Goal: Task Accomplishment & Management: Manage account settings

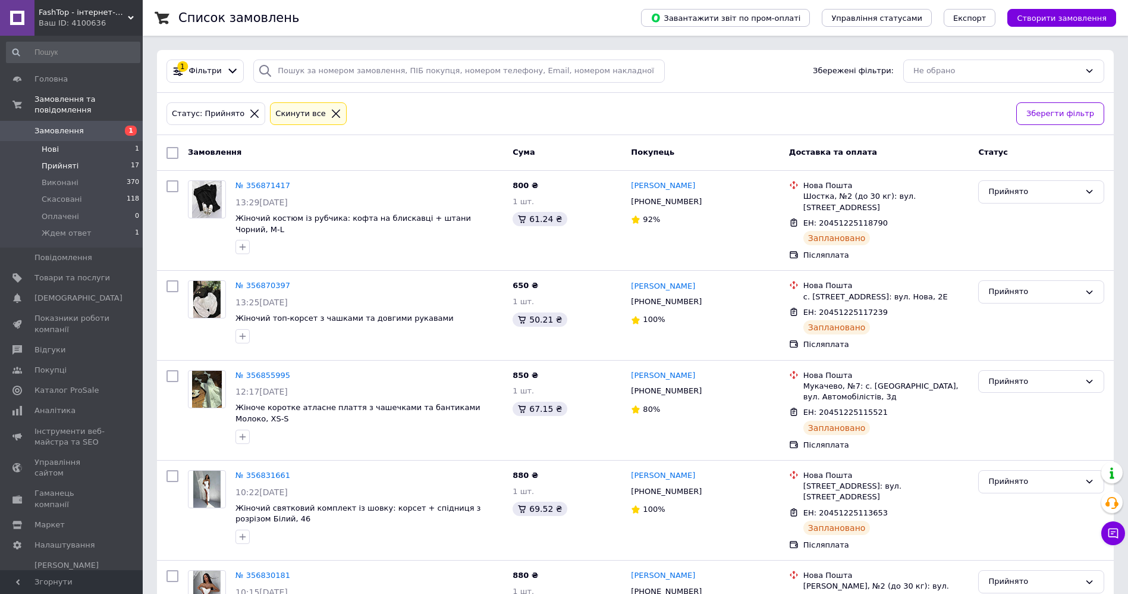
click at [83, 141] on li "Нові 1" at bounding box center [73, 149] width 146 height 17
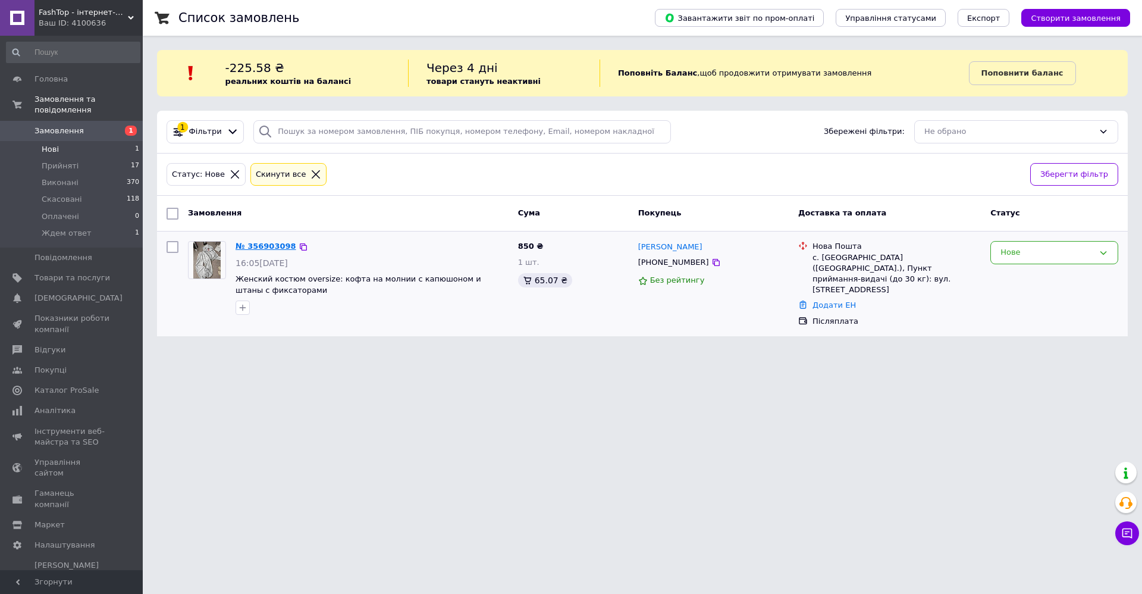
click at [270, 244] on link "№ 356903098" at bounding box center [266, 245] width 61 height 9
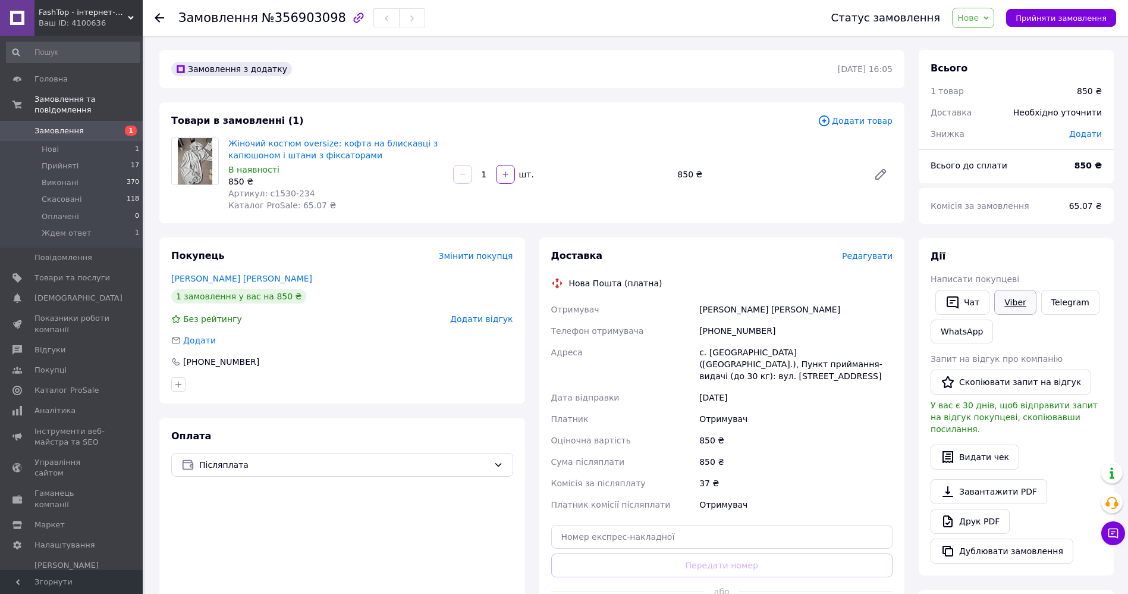
click at [1022, 307] on link "Viber" at bounding box center [1015, 302] width 42 height 25
click at [283, 17] on span "№356903098" at bounding box center [304, 18] width 84 height 14
copy span "356903098"
click at [966, 18] on div "Статус замовлення Нове Прийнято Виконано Скасовано Оплачено Ждем ответ Прийняти…" at bounding box center [967, 18] width 297 height 20
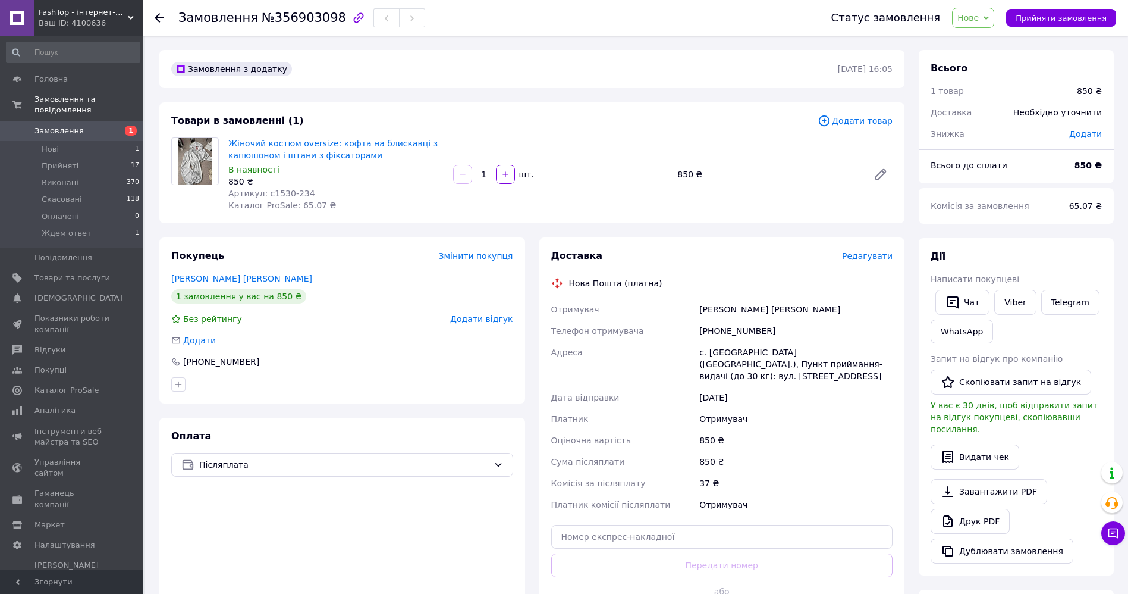
click at [994, 22] on span "Нове" at bounding box center [973, 18] width 42 height 20
click at [833, 83] on div "Замовлення з додатку 12.08.2025 | 16:05" at bounding box center [531, 69] width 745 height 38
click at [972, 18] on span "Нове" at bounding box center [967, 18] width 21 height 10
click at [991, 107] on li "Ждем ответ" at bounding box center [984, 113] width 62 height 18
click at [75, 159] on li "Прийняті 17" at bounding box center [73, 166] width 146 height 17
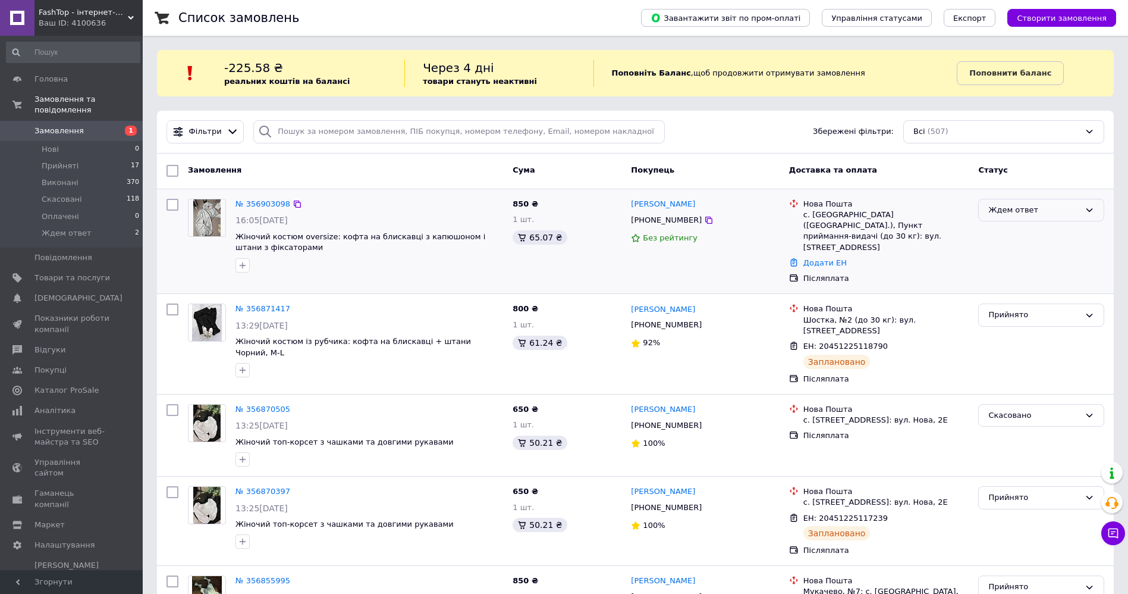
click at [1026, 211] on div "Ждем ответ" at bounding box center [1034, 210] width 92 height 12
click at [1009, 228] on li "Прийнято" at bounding box center [1041, 235] width 125 height 22
click at [102, 158] on li "Прийняті 18" at bounding box center [73, 166] width 146 height 17
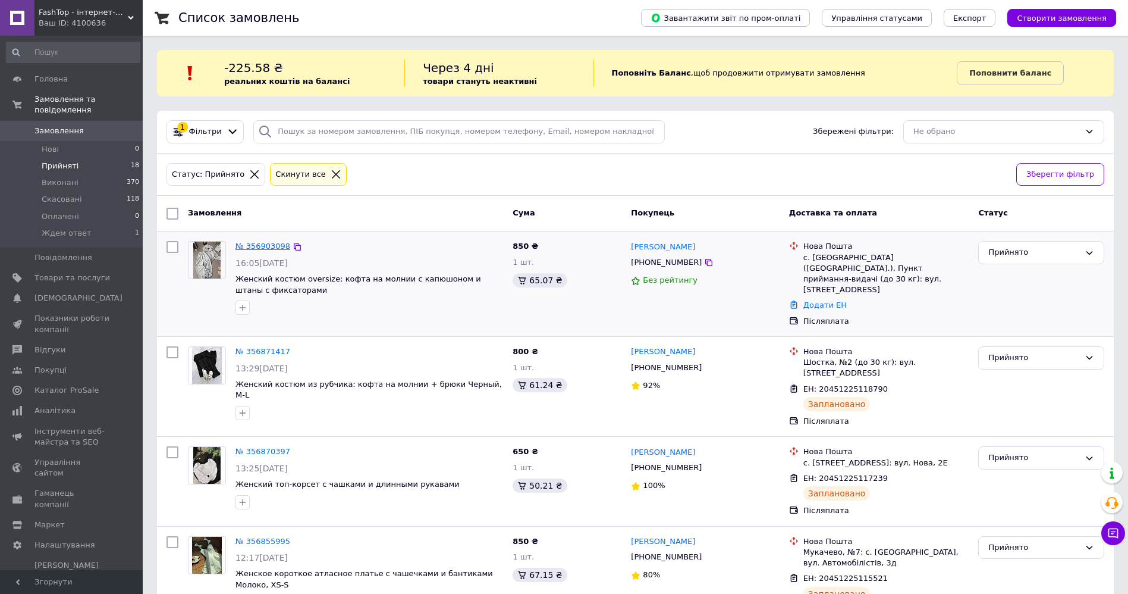
click at [263, 246] on link "№ 356903098" at bounding box center [263, 245] width 55 height 9
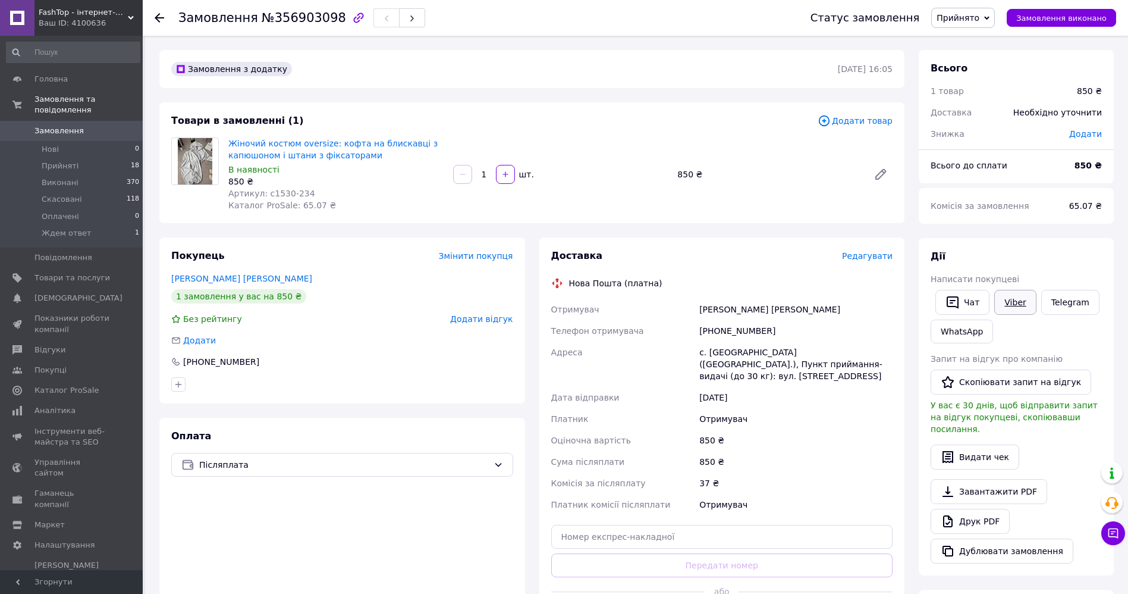
click at [1015, 296] on link "Viber" at bounding box center [1015, 302] width 42 height 25
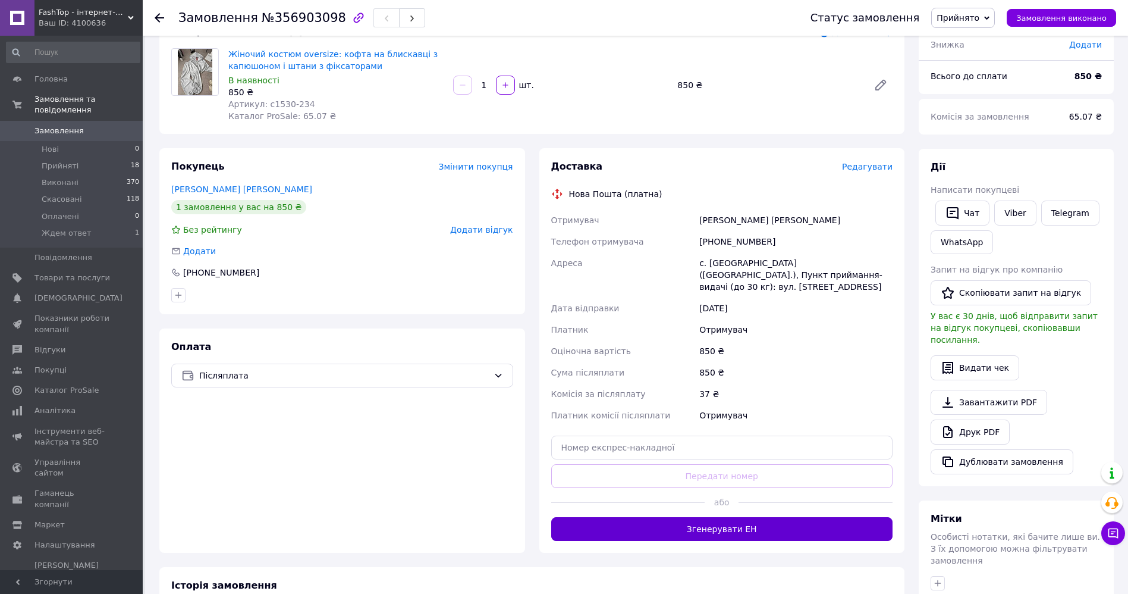
click at [708, 517] on button "Згенерувати ЕН" at bounding box center [722, 529] width 342 height 24
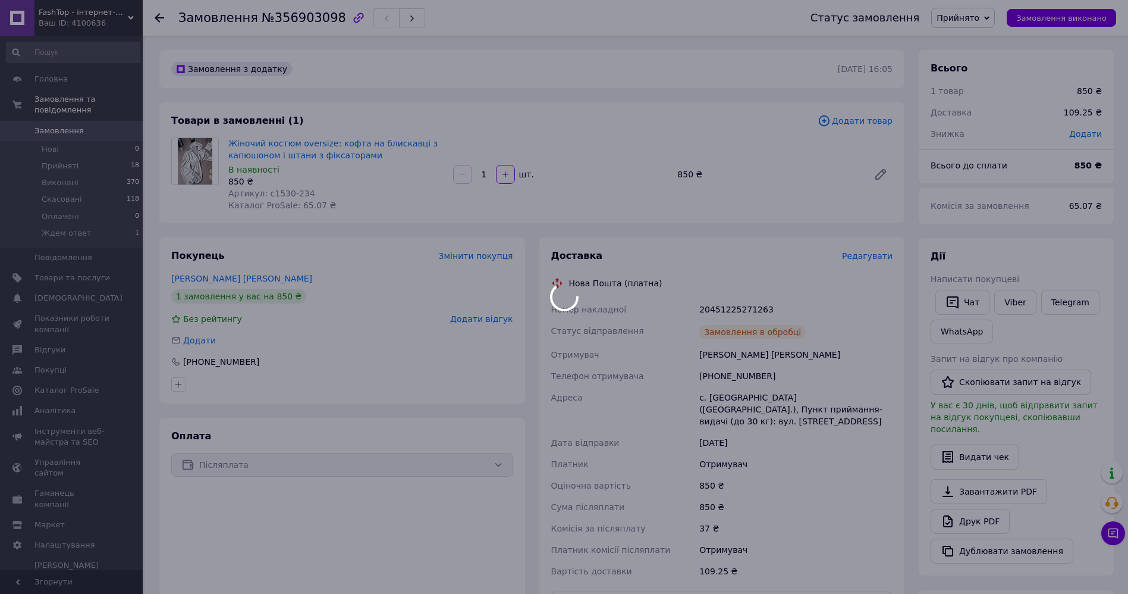
click at [718, 307] on div at bounding box center [564, 297] width 1128 height 594
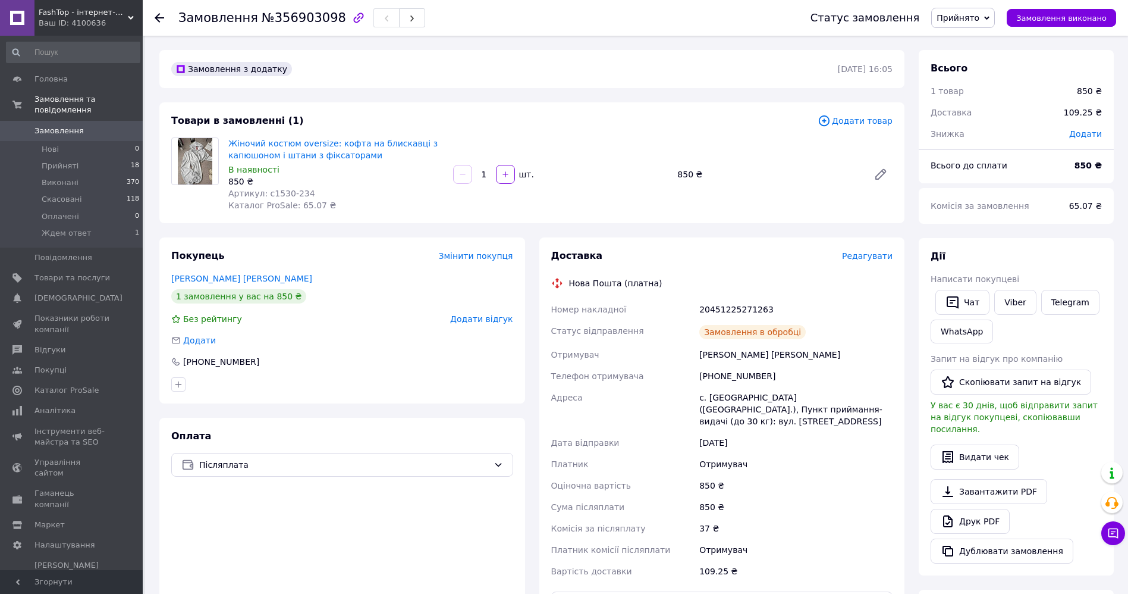
click at [718, 307] on div "20451225271263" at bounding box center [796, 309] width 198 height 21
copy div "20451225271263"
click at [721, 271] on div "Доставка Редагувати Нова Пошта (платна) Номер накладної 20451225271263 Статус в…" at bounding box center [722, 432] width 342 height 366
